Goal: Book appointment/travel/reservation

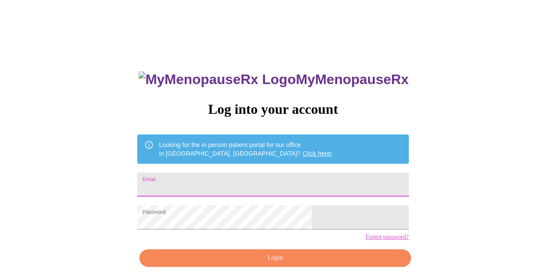
click at [241, 184] on input "Email" at bounding box center [272, 185] width 271 height 24
type input "[EMAIL_ADDRESS][DOMAIN_NAME]"
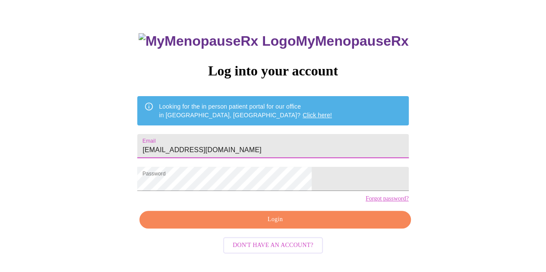
click at [269, 225] on span "Login" at bounding box center [274, 220] width 251 height 11
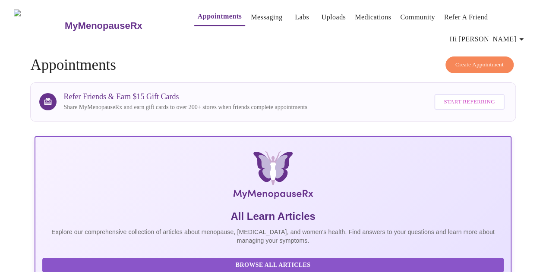
click at [456, 60] on span "Create Appointment" at bounding box center [480, 65] width 48 height 10
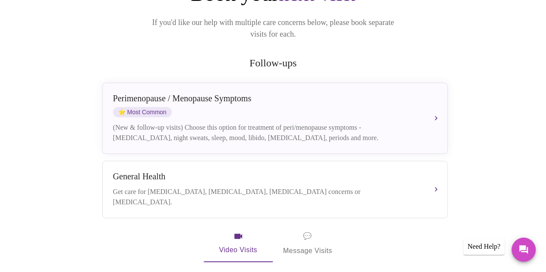
scroll to position [130, 0]
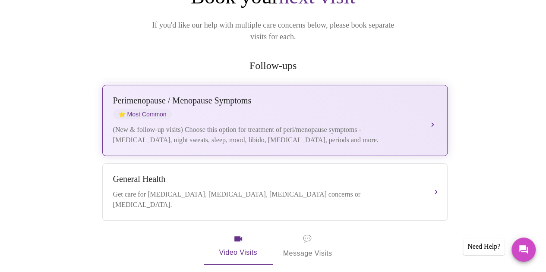
click at [286, 96] on div "[MEDICAL_DATA] / Menopause Symptoms ⭐ Most Common (New & follow-up visits) Choo…" at bounding box center [275, 121] width 324 height 50
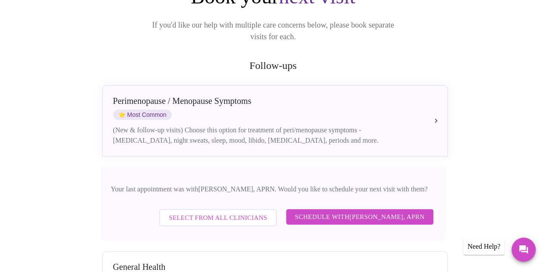
click at [362, 212] on span "Schedule with [PERSON_NAME], APRN" at bounding box center [360, 217] width 130 height 11
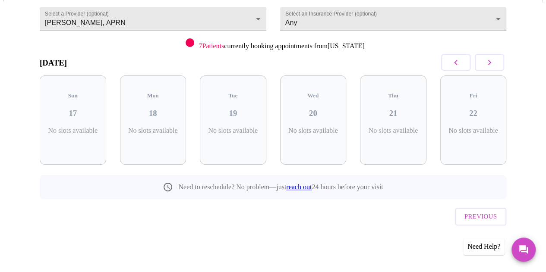
scroll to position [66, 0]
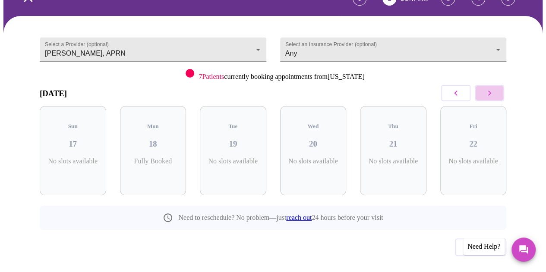
click at [491, 88] on icon "button" at bounding box center [489, 93] width 10 height 10
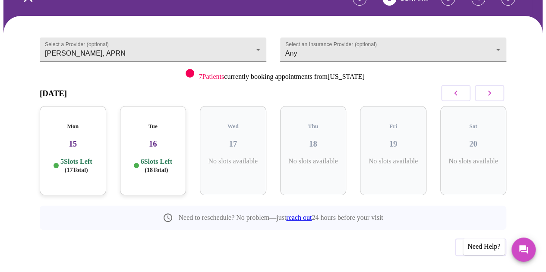
click at [491, 88] on icon "button" at bounding box center [489, 93] width 10 height 10
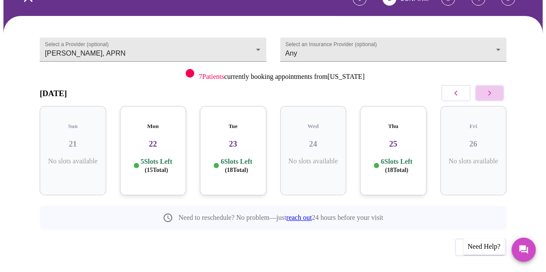
click at [491, 88] on icon "button" at bounding box center [489, 93] width 10 height 10
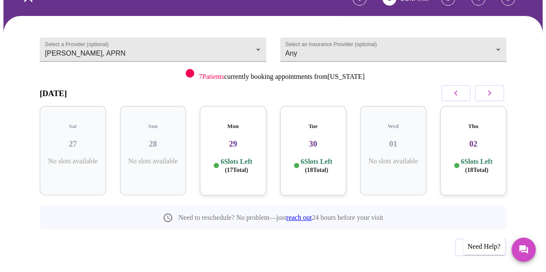
click at [491, 88] on icon "button" at bounding box center [489, 93] width 10 height 10
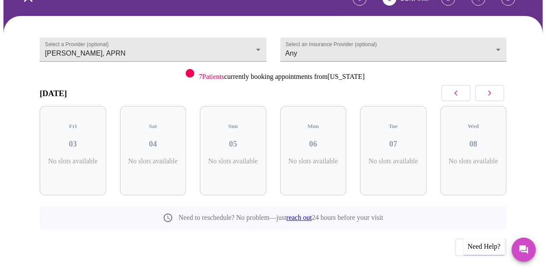
click at [491, 88] on icon "button" at bounding box center [489, 93] width 10 height 10
click at [487, 85] on button "button" at bounding box center [489, 93] width 29 height 16
click at [484, 85] on button "button" at bounding box center [489, 93] width 29 height 16
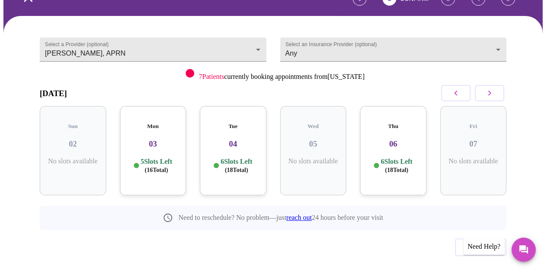
click at [484, 85] on button "button" at bounding box center [489, 93] width 29 height 16
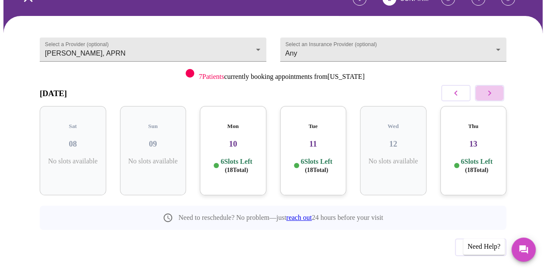
click at [484, 85] on button "button" at bounding box center [489, 93] width 29 height 16
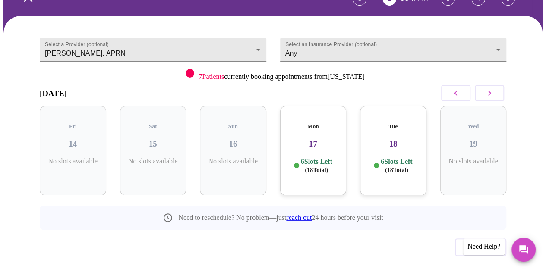
click at [484, 85] on button "button" at bounding box center [489, 93] width 29 height 16
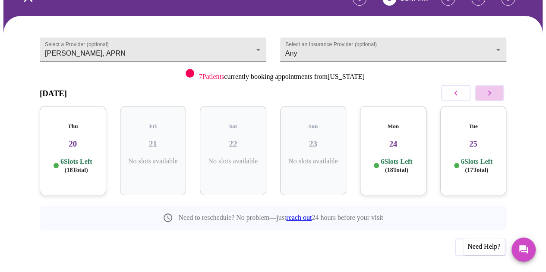
click at [487, 85] on button "button" at bounding box center [489, 93] width 29 height 16
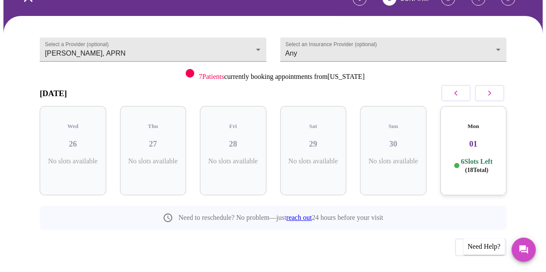
click at [487, 85] on button "button" at bounding box center [489, 93] width 29 height 16
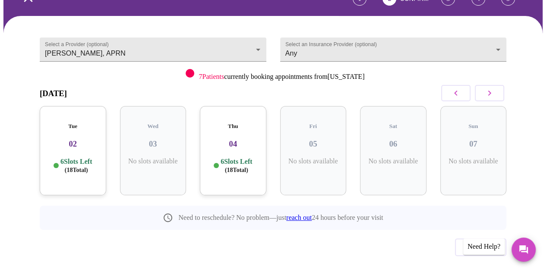
click at [487, 85] on button "button" at bounding box center [489, 93] width 29 height 16
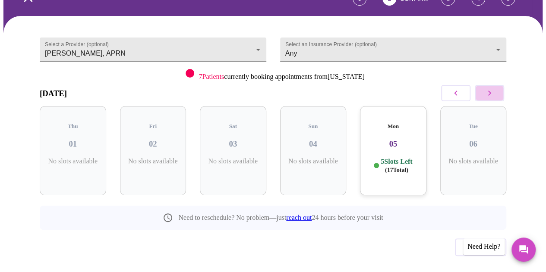
click at [487, 85] on button "button" at bounding box center [489, 93] width 29 height 16
click at [465, 85] on button "button" at bounding box center [455, 93] width 29 height 16
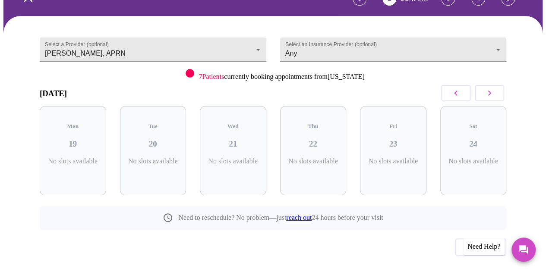
click at [465, 85] on button "button" at bounding box center [455, 93] width 29 height 16
click at [461, 88] on icon "button" at bounding box center [456, 93] width 10 height 10
click at [489, 88] on icon "button" at bounding box center [489, 93] width 10 height 10
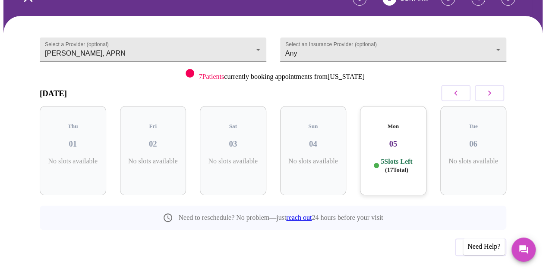
click at [398, 139] on h3 "05" at bounding box center [393, 143] width 53 height 9
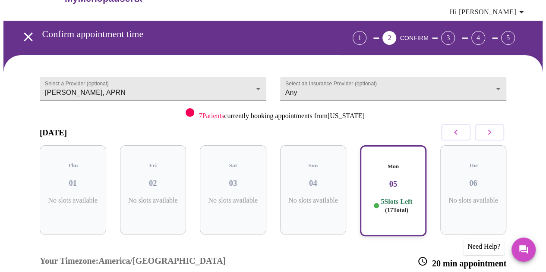
scroll to position [0, 0]
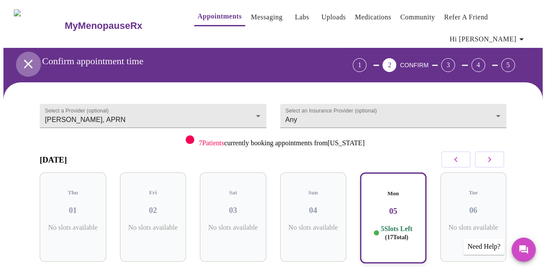
click at [26, 57] on icon "open drawer" at bounding box center [28, 64] width 15 height 15
